Goal: Check status: Check status

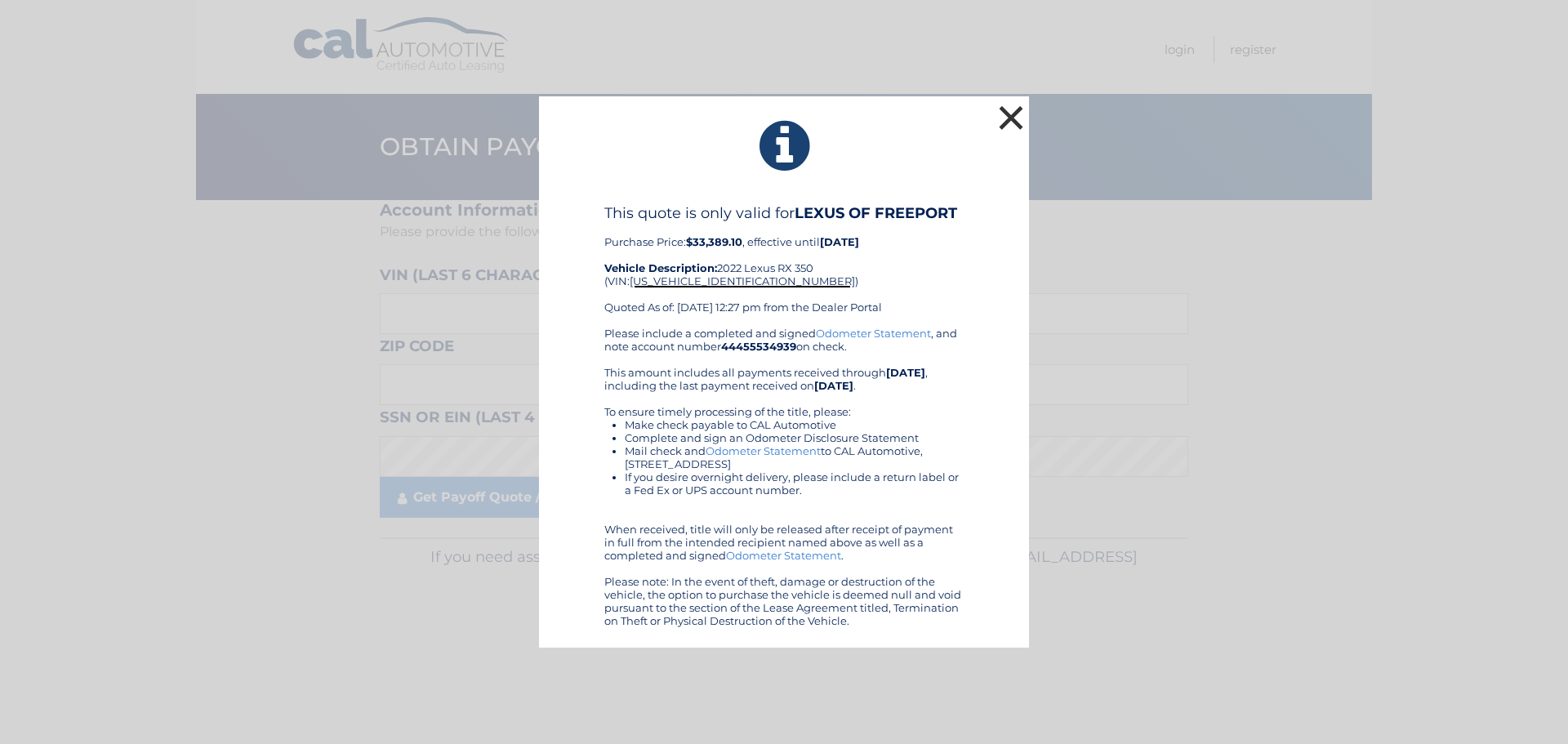
click at [1014, 114] on button "×" at bounding box center [1011, 118] width 32 height 32
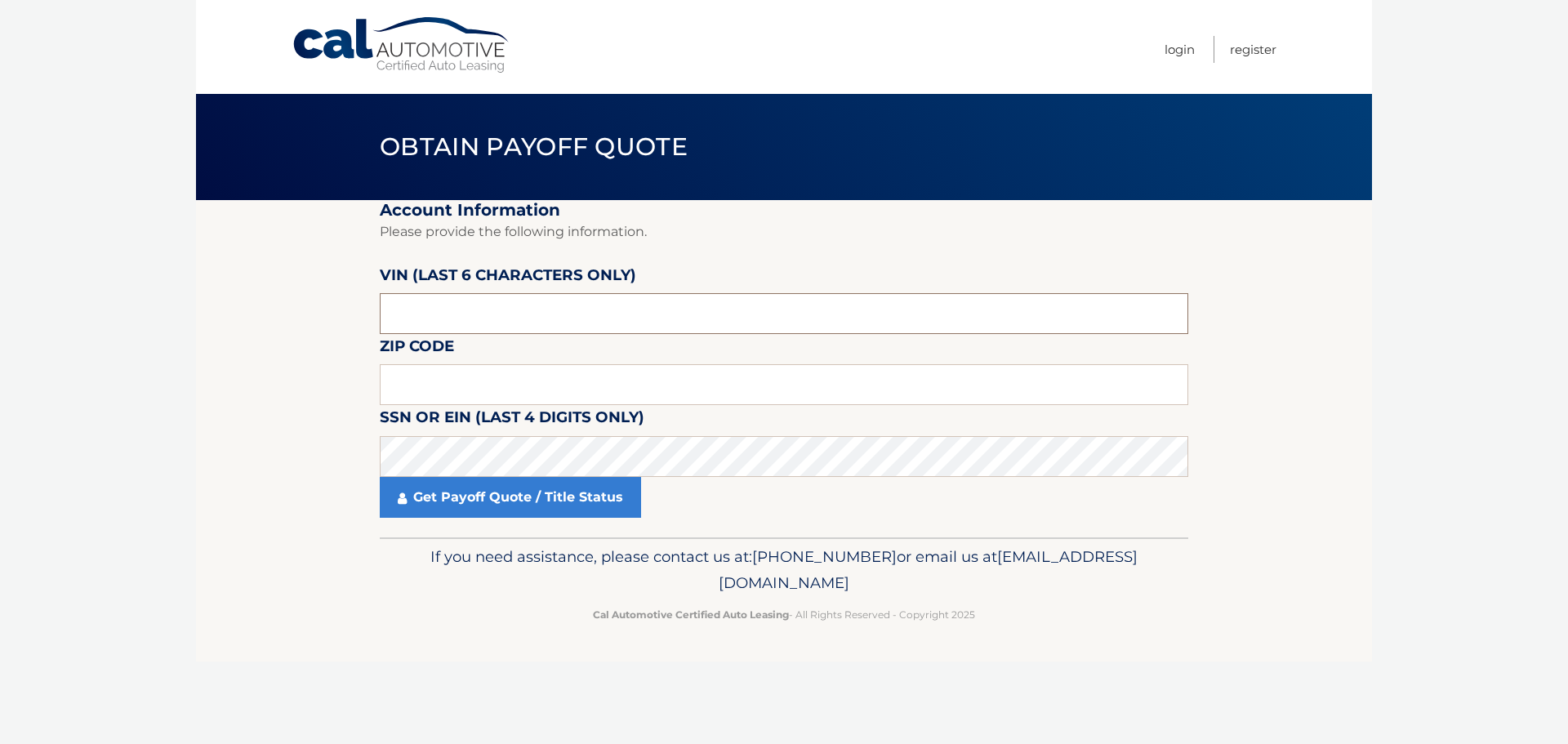
click at [482, 309] on input "text" at bounding box center [784, 313] width 809 height 41
click at [520, 376] on input "text" at bounding box center [784, 384] width 809 height 41
type input "4"
click at [505, 381] on input "text" at bounding box center [784, 384] width 809 height 41
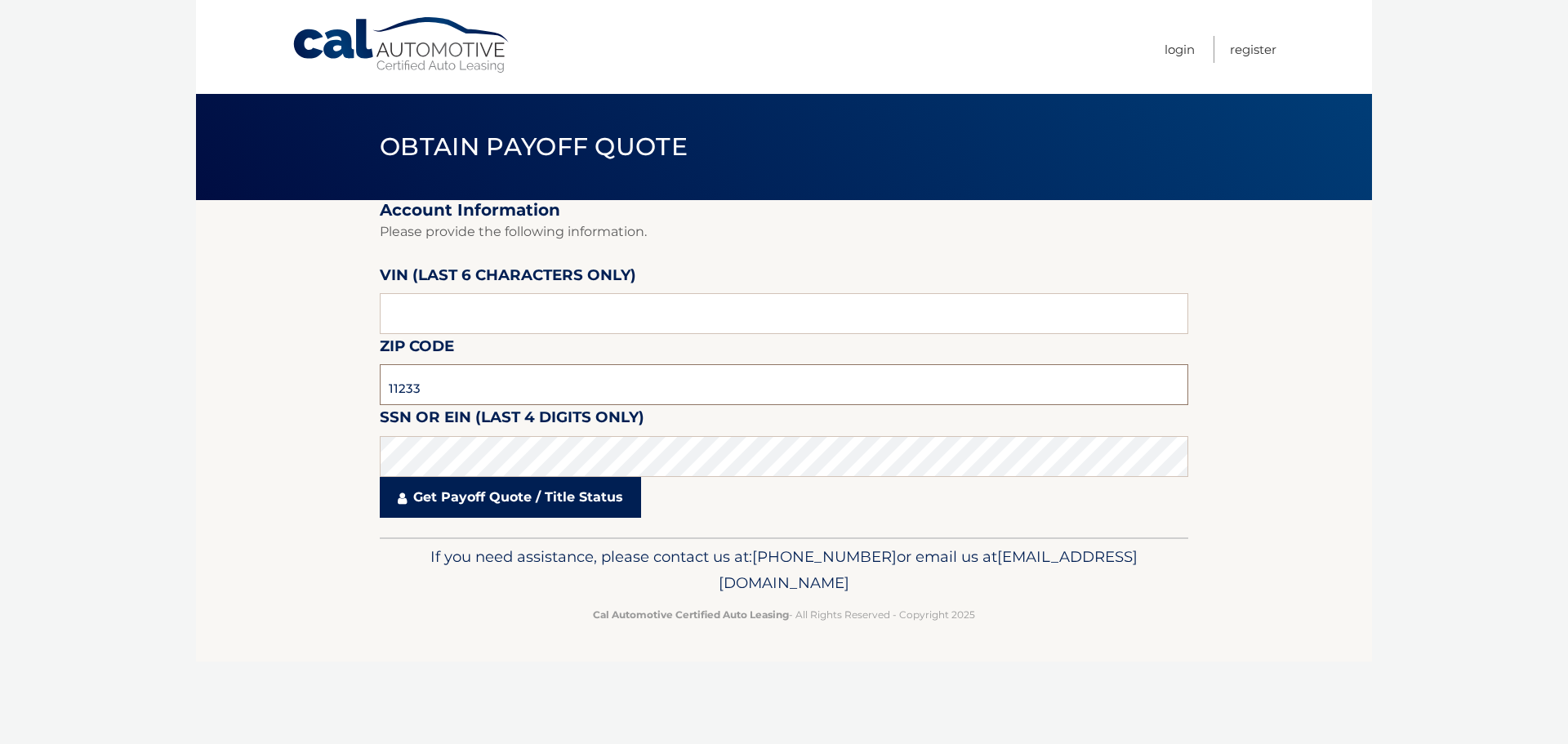
type input "11233"
click at [487, 514] on link "Get Payoff Quote / Title Status" at bounding box center [511, 497] width 262 height 41
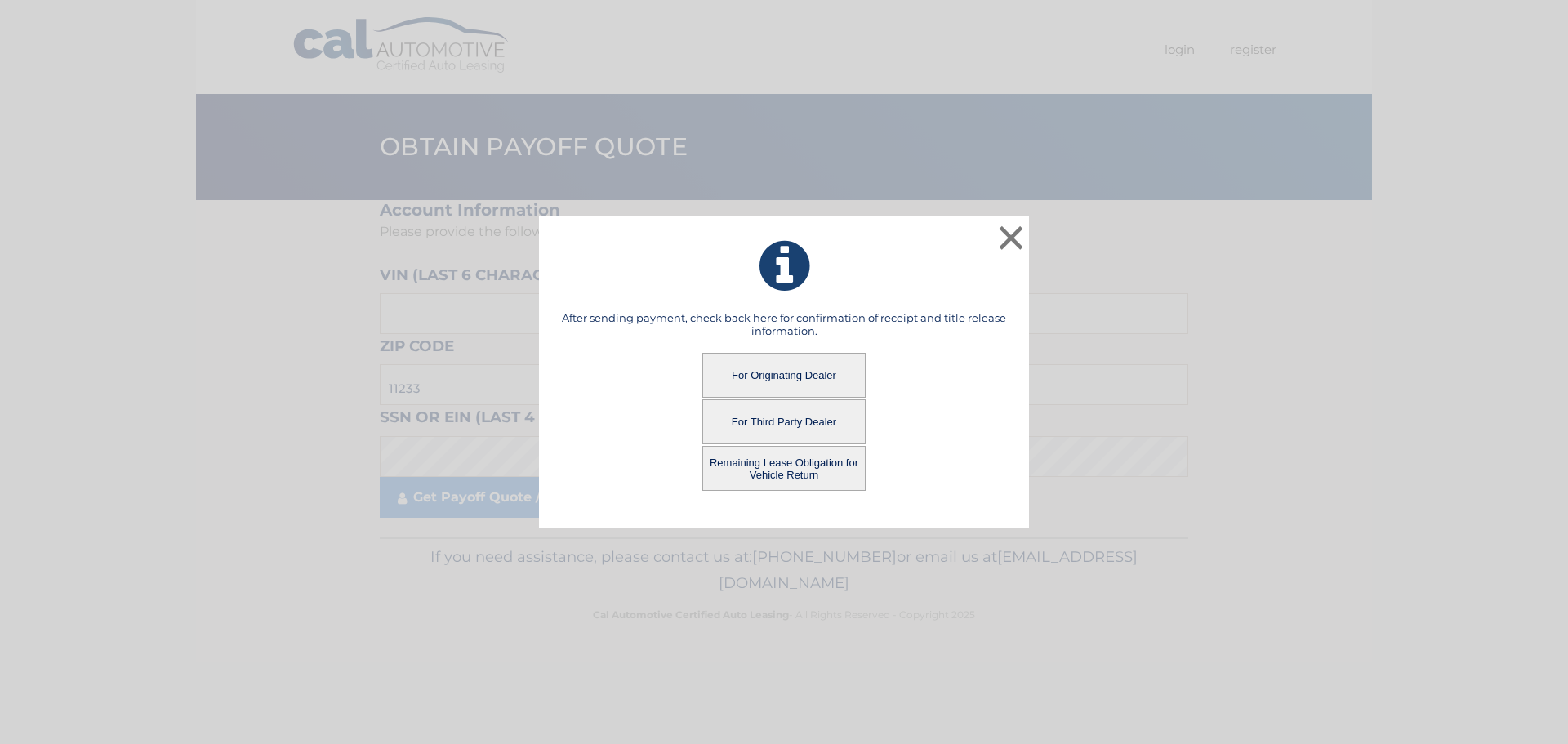
click at [800, 360] on button "For Originating Dealer" at bounding box center [784, 374] width 163 height 45
click at [796, 375] on button "For Originating Dealer" at bounding box center [784, 374] width 163 height 45
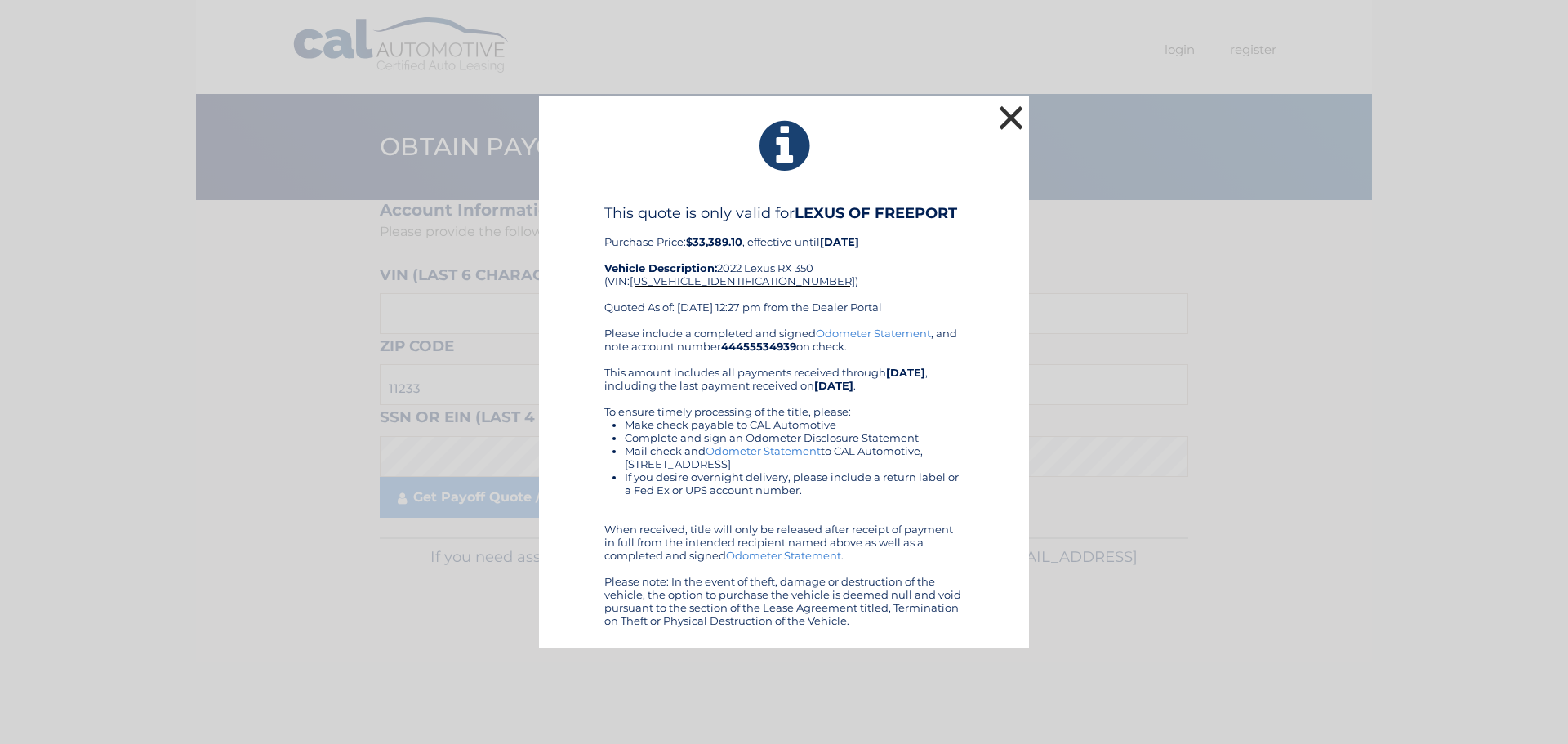
click at [1015, 113] on button "×" at bounding box center [1011, 118] width 32 height 32
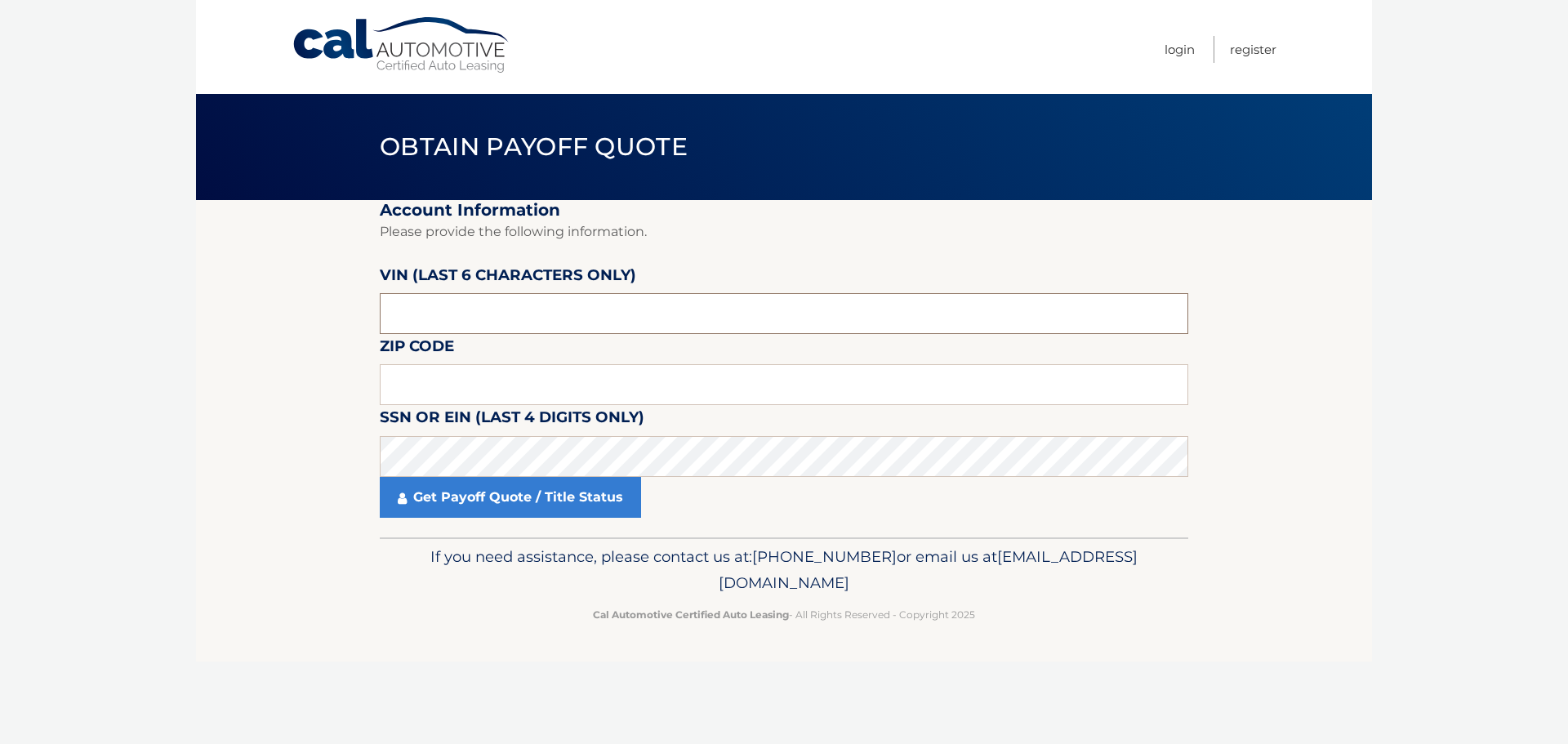
click at [507, 316] on input "text" at bounding box center [784, 313] width 809 height 41
click at [527, 390] on input "text" at bounding box center [784, 384] width 809 height 41
type input "11233"
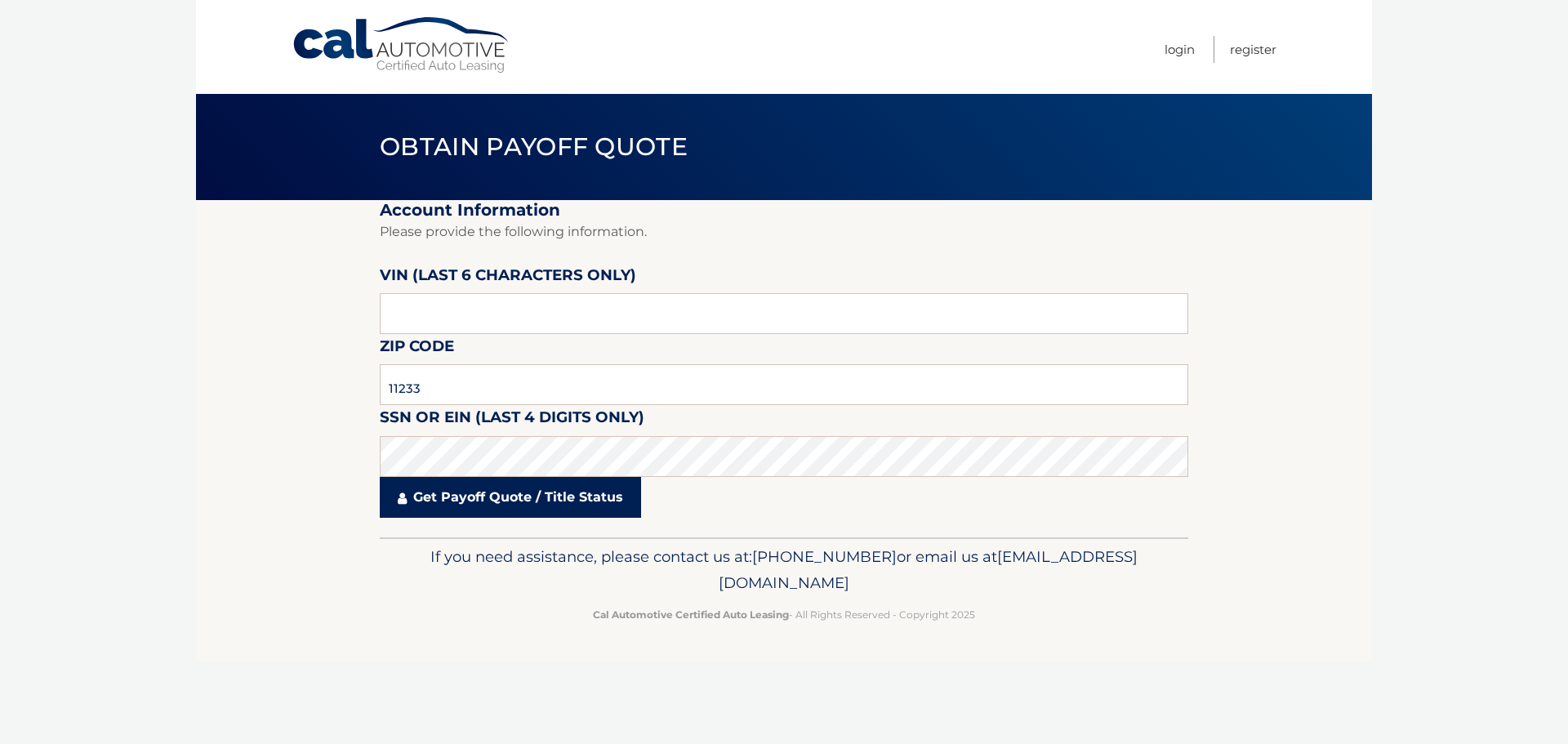
click at [503, 504] on link "Get Payoff Quote / Title Status" at bounding box center [511, 497] width 262 height 41
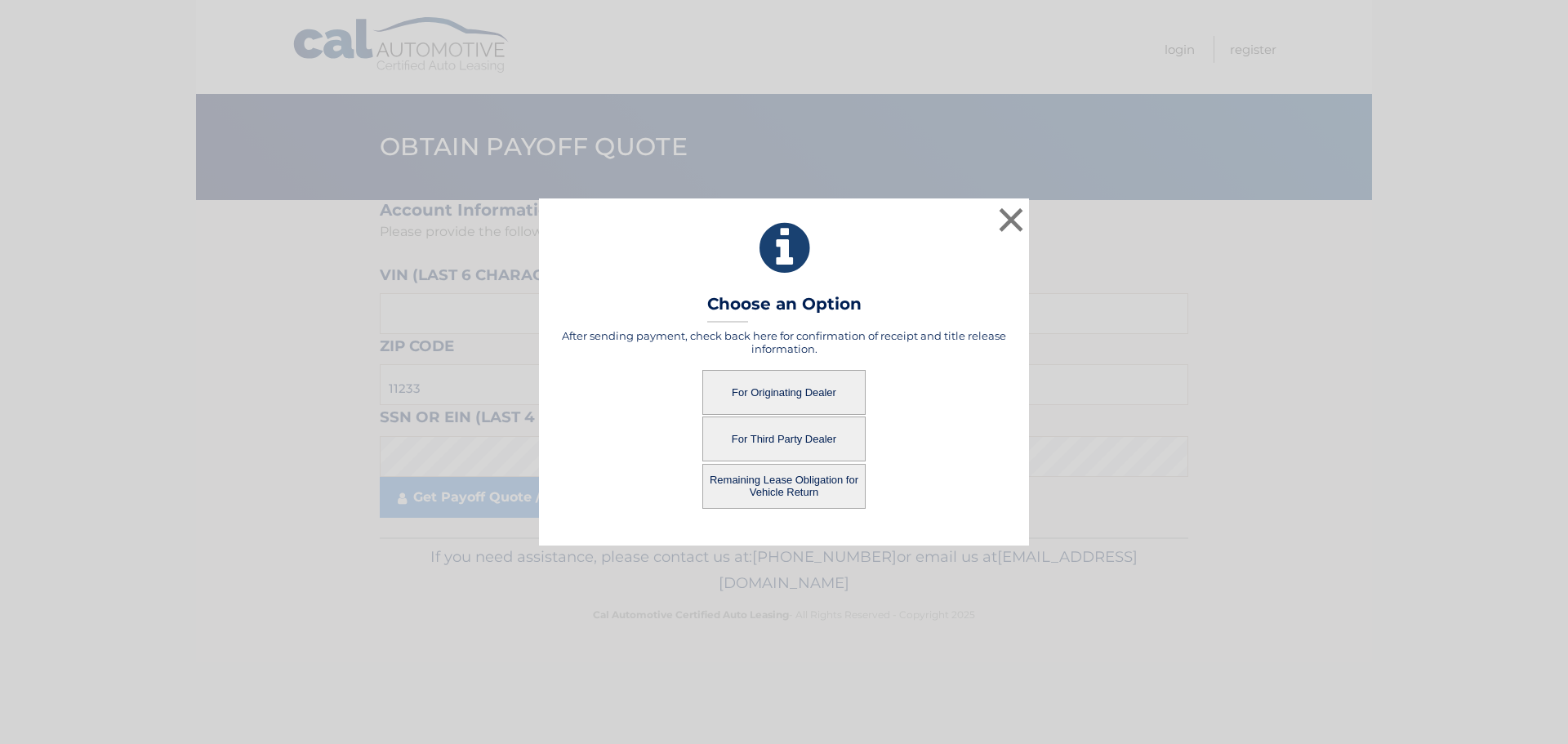
click at [784, 390] on button "For Originating Dealer" at bounding box center [784, 391] width 163 height 45
click at [788, 392] on button "For Originating Dealer" at bounding box center [784, 391] width 163 height 45
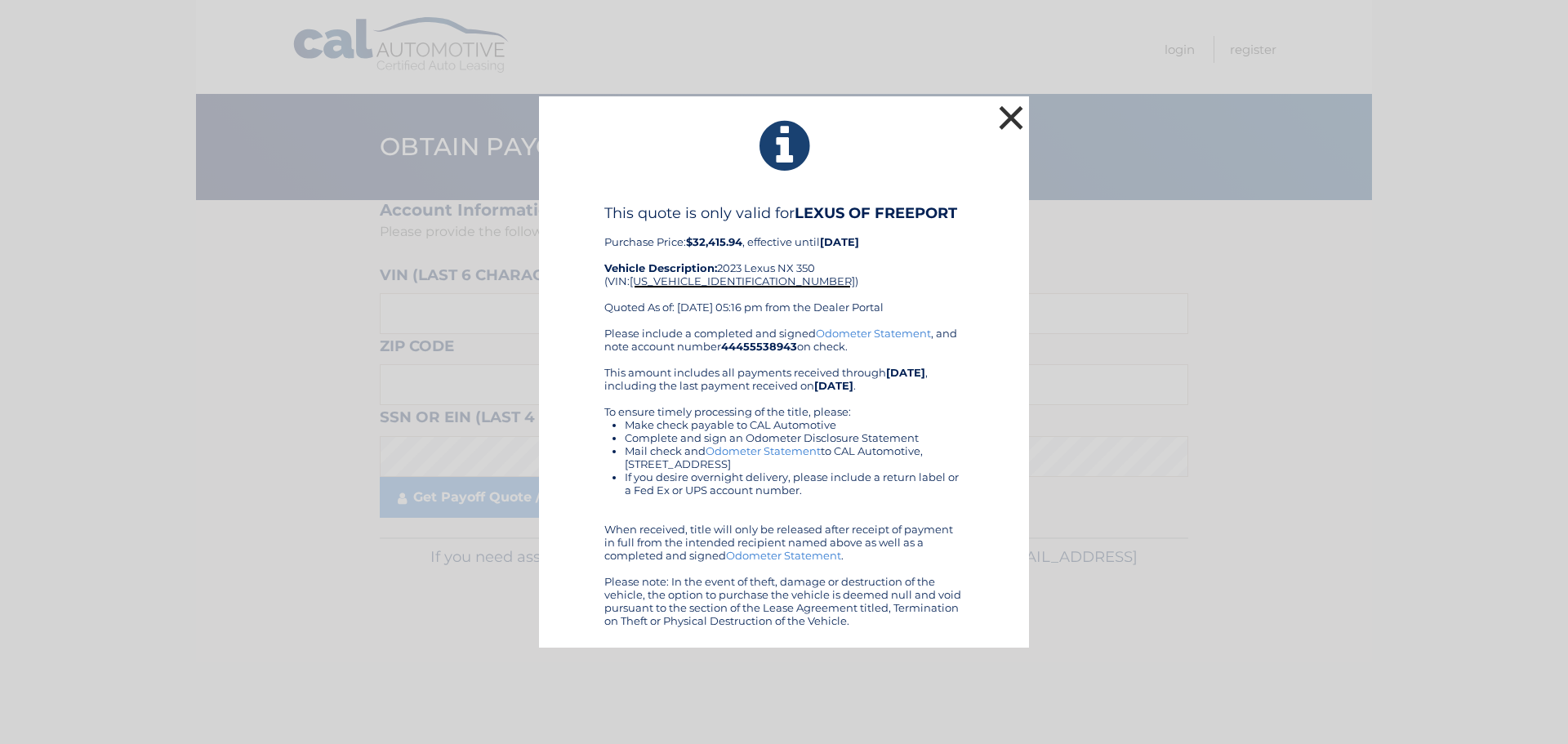
click at [1018, 120] on button "×" at bounding box center [1011, 118] width 32 height 32
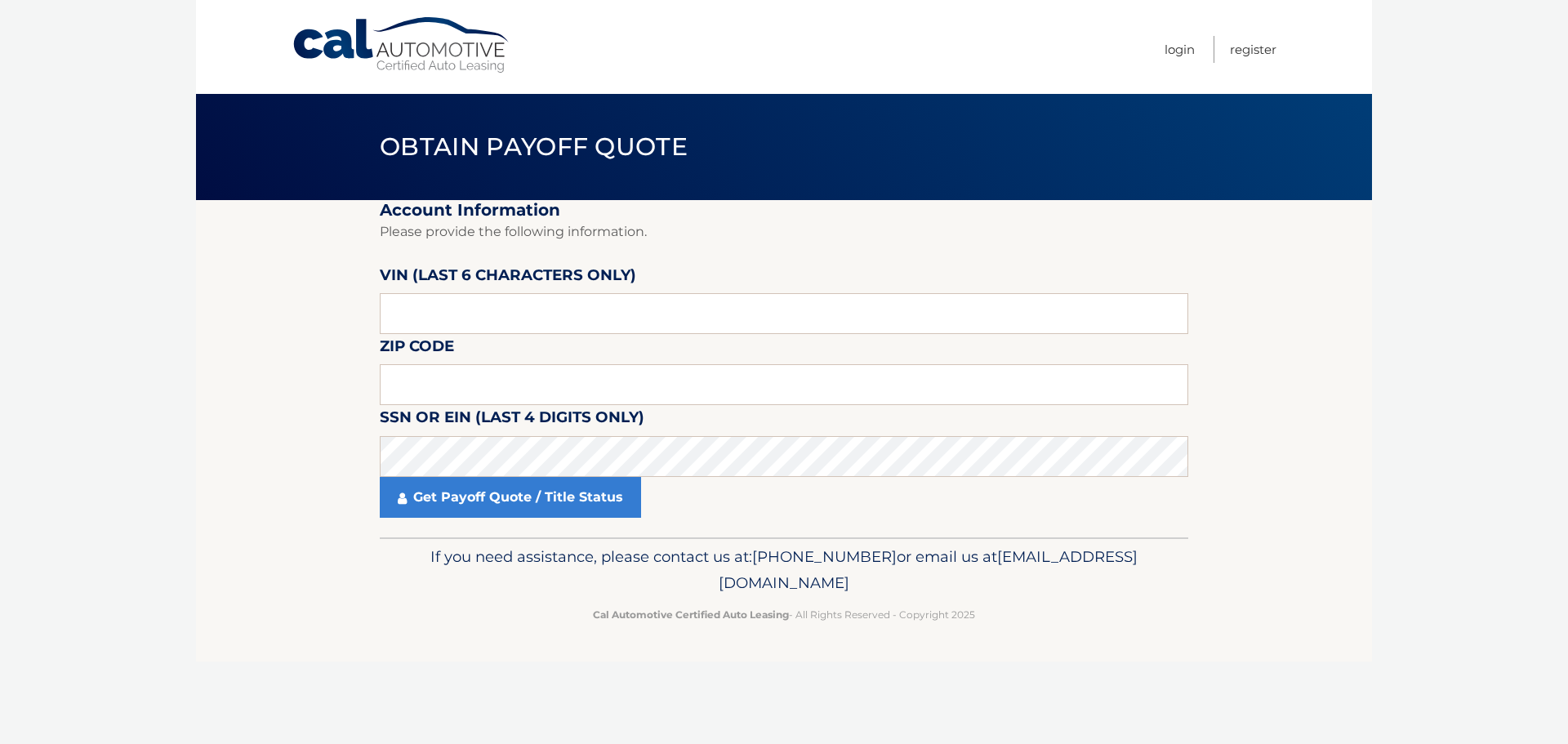
click at [1403, 384] on body "Cal Automotive Menu Login Register Obtain Payoff Quote" at bounding box center [784, 372] width 1568 height 744
